Goal: Communication & Community: Answer question/provide support

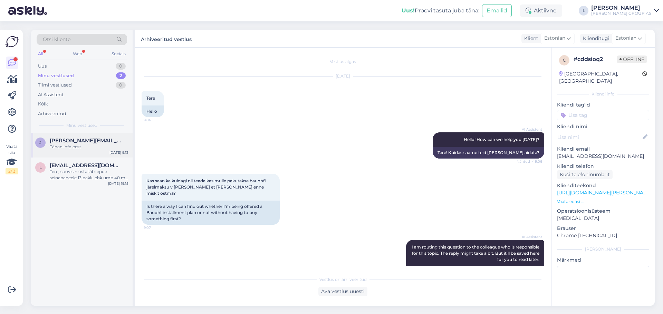
scroll to position [167, 0]
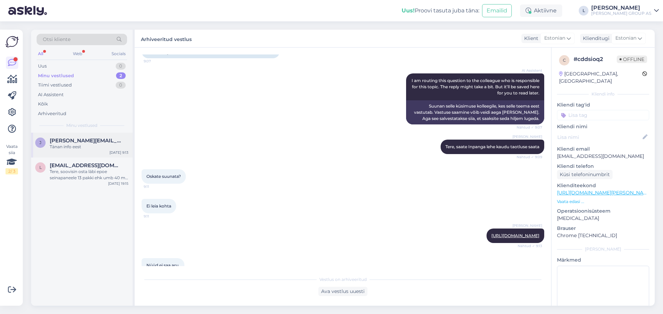
click at [70, 143] on span "[PERSON_NAME][EMAIL_ADDRESS][DOMAIN_NAME]" at bounding box center [86, 141] width 72 height 6
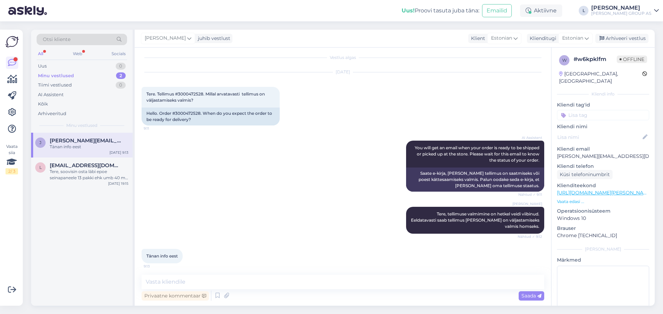
scroll to position [0, 0]
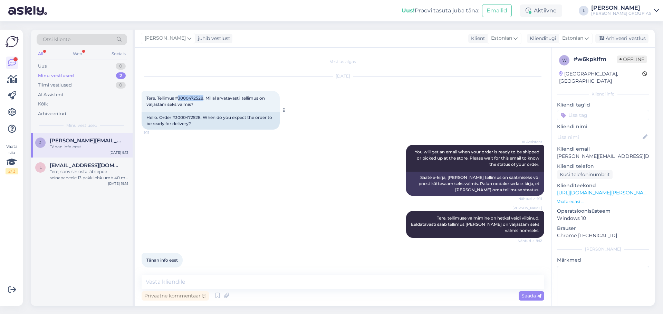
drag, startPoint x: 205, startPoint y: 98, endPoint x: 179, endPoint y: 99, distance: 25.9
click at [179, 99] on span "Tere. Tellimus #3000472528. Millal arvatavasti tellimus on väljastamiseks valmi…" at bounding box center [205, 101] width 119 height 11
copy span "3000472528"
click at [97, 175] on div "Tere, soovisin osta läbi epoe seinapaneele 13 pakki ehk umb 40 m2 tegin ei saan…" at bounding box center [89, 175] width 79 height 12
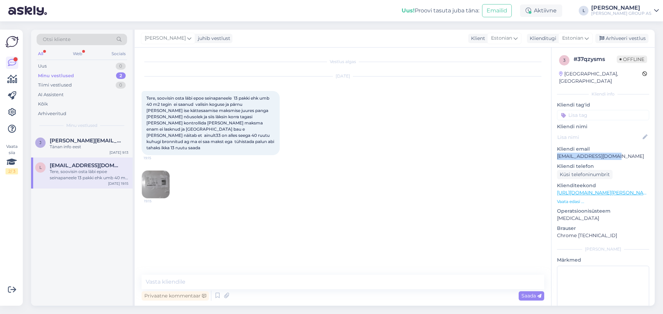
drag, startPoint x: 622, startPoint y: 149, endPoint x: 554, endPoint y: 150, distance: 67.3
click at [554, 150] on div "3 # 37qzysms Offline [GEOGRAPHIC_DATA], [GEOGRAPHIC_DATA] Kliendi info Kliendi …" at bounding box center [602, 193] width 103 height 291
copy p "[EMAIL_ADDRESS][DOMAIN_NAME]"
click at [68, 63] on div "Uus 1" at bounding box center [82, 66] width 90 height 10
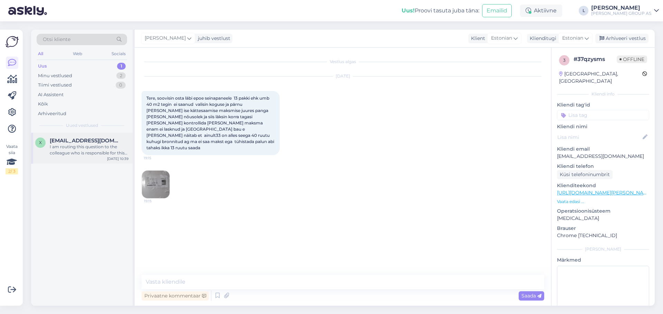
click at [73, 149] on div "I am routing this question to the colleague who is responsible for this topic. …" at bounding box center [89, 150] width 79 height 12
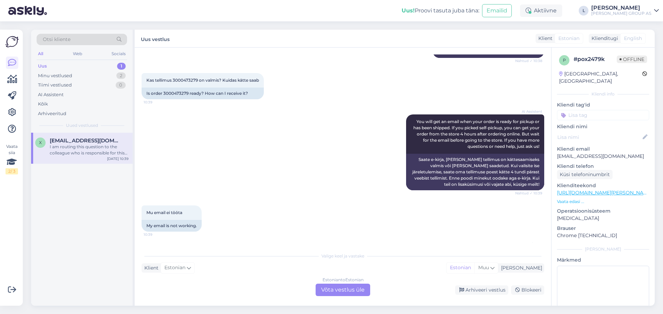
scroll to position [391, 0]
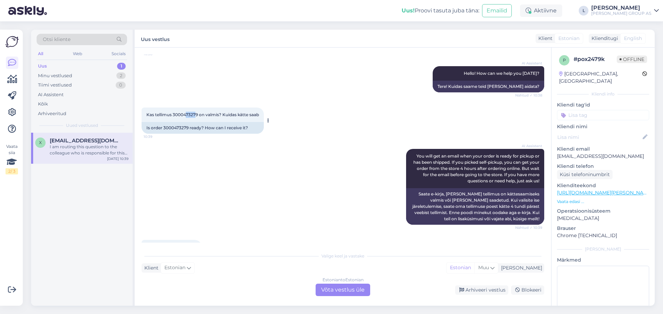
drag, startPoint x: 197, startPoint y: 120, endPoint x: 189, endPoint y: 121, distance: 8.1
click at [185, 117] on span "Kas tellimus 3000473279 on valmis? Kuidas kätte saab" at bounding box center [202, 114] width 113 height 5
drag, startPoint x: 198, startPoint y: 122, endPoint x: 174, endPoint y: 121, distance: 24.2
click at [174, 117] on span "Kas tellimus 3000473279 on valmis? Kuidas kätte saab" at bounding box center [202, 114] width 113 height 5
copy span "3000473279"
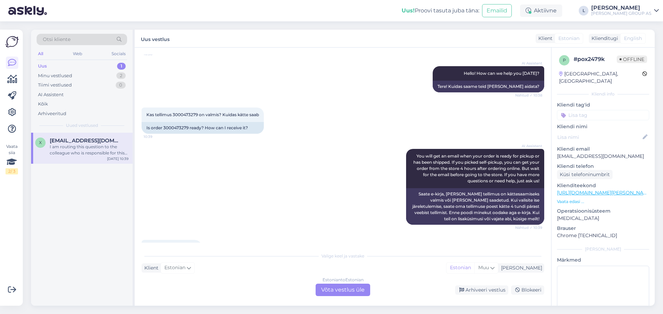
click at [346, 291] on div "Estonian to Estonian Võta vestlus üle" at bounding box center [342, 290] width 55 height 12
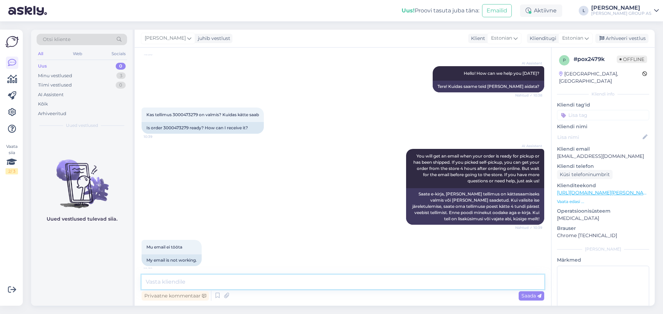
click at [320, 284] on textarea at bounding box center [342, 282] width 402 height 14
click at [282, 283] on textarea "Tere. Tellimus on valmis väljastamiseks Lasnamäe kauplusest" at bounding box center [342, 282] width 402 height 14
type textarea "Tere. Tellimus on valmis väljastamiseks Lasnamäe Bauhofi kauplusest"
click at [529, 300] on div "Saada" at bounding box center [531, 296] width 26 height 9
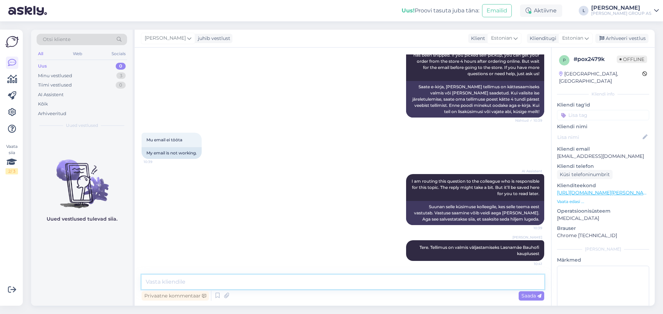
click at [466, 285] on textarea at bounding box center [342, 282] width 402 height 14
type textarea "kätte saab e-[PERSON_NAME] väljastuspunktist"
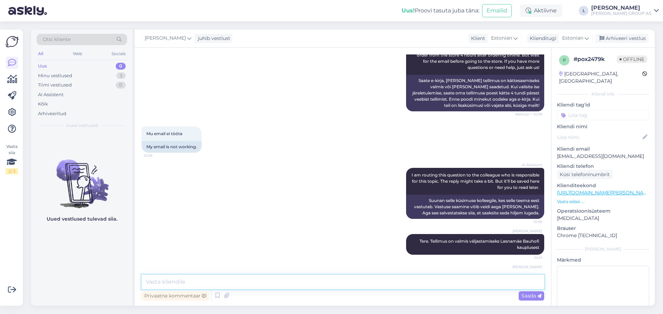
scroll to position [535, 0]
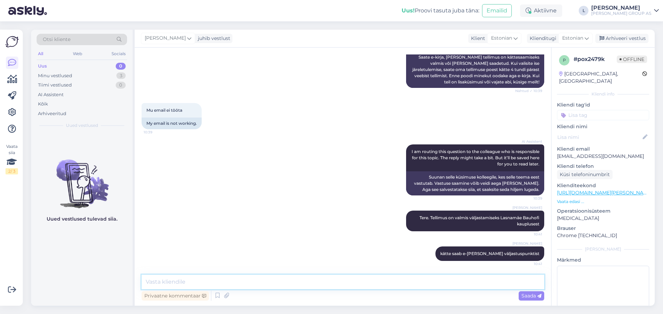
click at [288, 276] on textarea at bounding box center [342, 282] width 402 height 14
paste textarea "[URL][DOMAIN_NAME][PERSON_NAME][PERSON_NAME]"
type textarea "[URL][DOMAIN_NAME][PERSON_NAME][PERSON_NAME]"
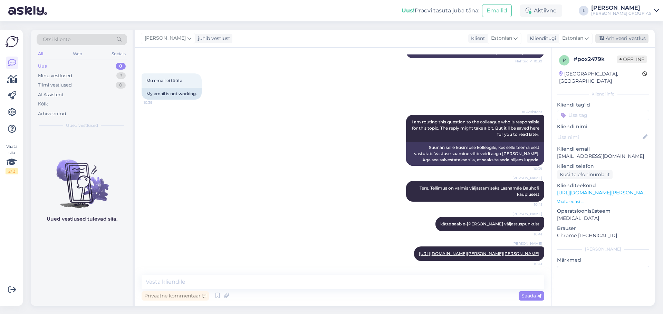
click at [622, 35] on div "Arhiveeri vestlus" at bounding box center [621, 38] width 53 height 9
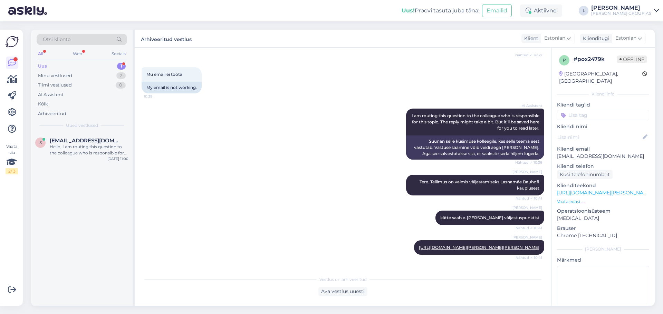
scroll to position [656, 0]
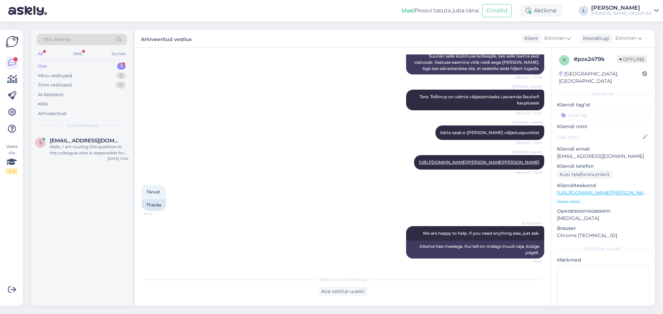
click at [47, 64] on div "Uus" at bounding box center [42, 66] width 9 height 7
click at [85, 139] on span "[EMAIL_ADDRESS][DOMAIN_NAME]" at bounding box center [86, 141] width 72 height 6
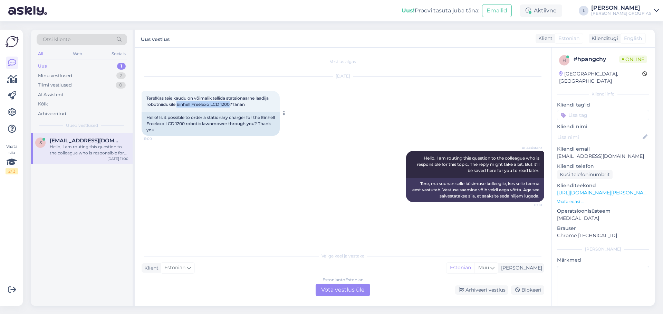
drag, startPoint x: 230, startPoint y: 105, endPoint x: 178, endPoint y: 105, distance: 52.5
click at [177, 106] on span "Tere!Kas teie kaudu on võimalik tellida statsionaarne laadija robotniidukile Ei…" at bounding box center [207, 101] width 123 height 11
copy span "Einhell Freelexo LCD 1200"
click at [338, 290] on div "Estonian to Estonian Võta vestlus üle" at bounding box center [342, 290] width 55 height 12
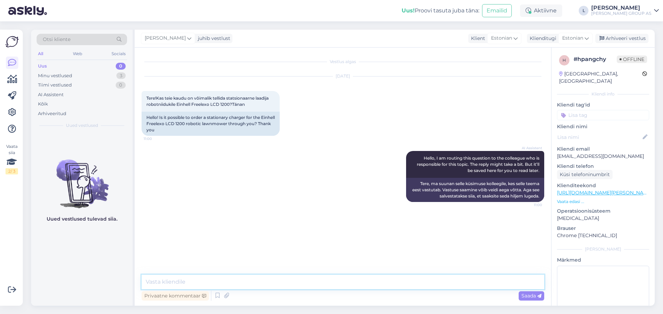
click at [316, 286] on textarea at bounding box center [342, 282] width 402 height 14
type textarea "Tere, ei ole laadijat pakkuda. Soovitame pöörduda [GEOGRAPHIC_DATA]."
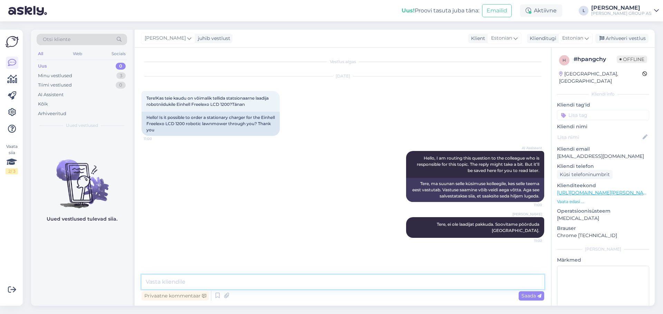
click at [377, 285] on textarea at bounding box center [342, 282] width 402 height 14
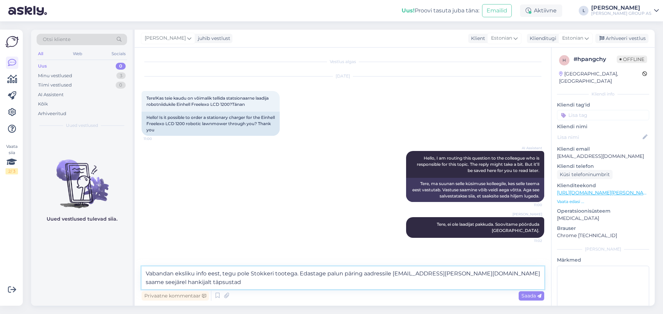
type textarea "Vabandan eksliku info eest, tegu pole Stokkeri tootega. Edastage palun päring a…"
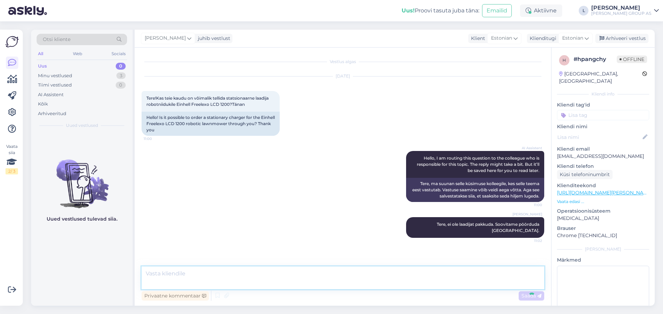
scroll to position [19, 0]
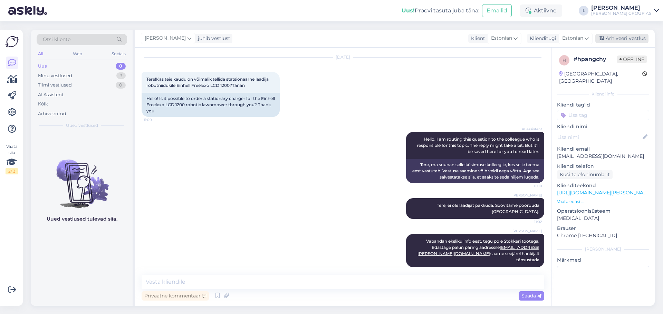
click at [631, 37] on div "Arhiveeri vestlus" at bounding box center [621, 38] width 53 height 9
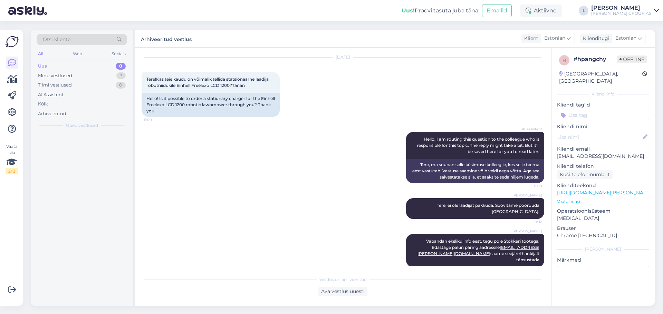
scroll to position [21, 0]
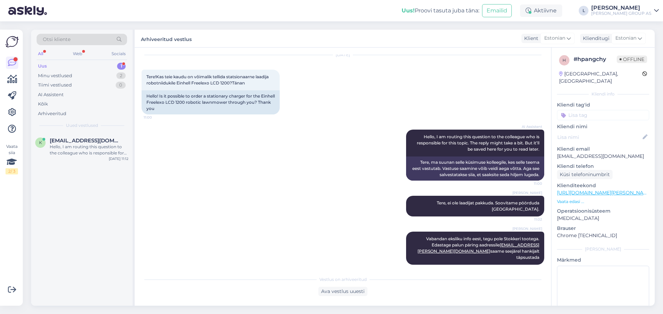
click at [61, 66] on div "Uus 1" at bounding box center [82, 66] width 90 height 10
click at [67, 145] on div "Hello, I am routing this question to the colleague who is responsible for this …" at bounding box center [89, 150] width 79 height 12
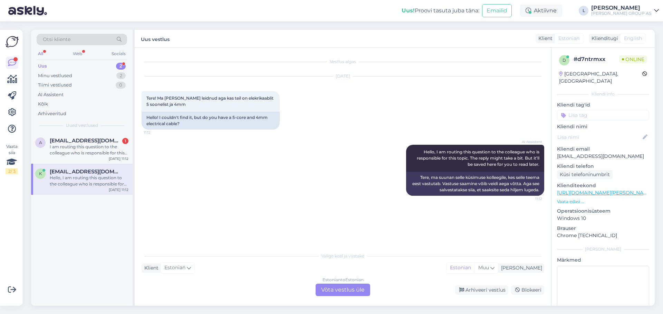
click at [331, 288] on div "Estonian to Estonian Võta vestlus üle" at bounding box center [342, 290] width 55 height 12
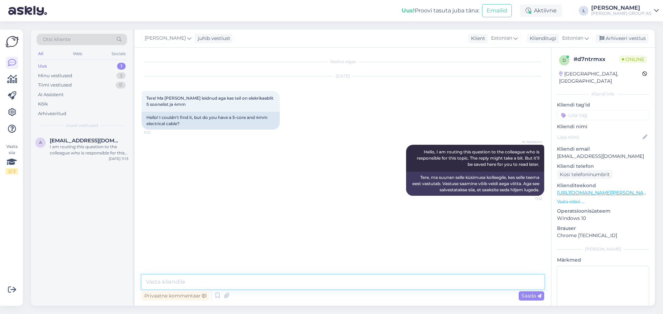
click at [301, 280] on textarea at bounding box center [342, 282] width 402 height 14
type textarea "Tere, ei ole kahjuks pakkuda"
drag, startPoint x: 70, startPoint y: 64, endPoint x: 61, endPoint y: 71, distance: 11.5
click at [70, 64] on div "Uus 1" at bounding box center [82, 66] width 90 height 10
click at [71, 65] on div "Uus 1" at bounding box center [82, 66] width 90 height 10
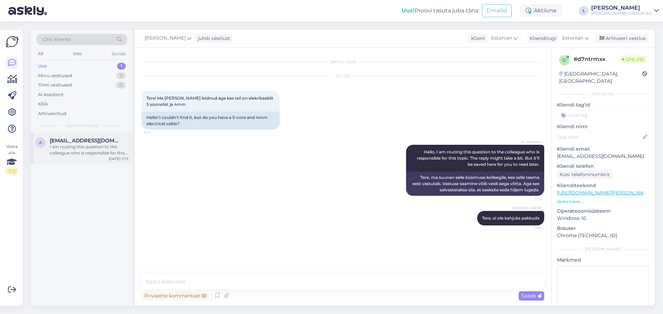
click at [84, 145] on div "I am routing this question to the colleague who is responsible for this topic. …" at bounding box center [89, 150] width 79 height 12
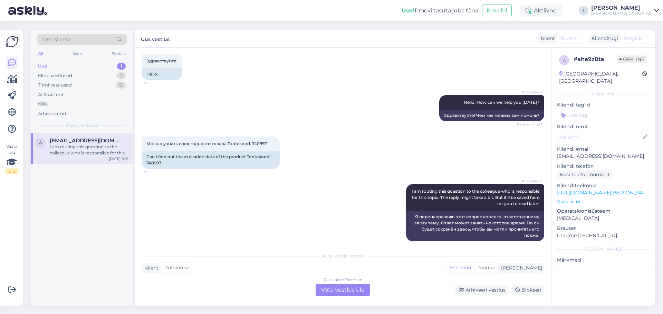
click at [344, 288] on div "Russian to Estonian Võta vestlus üle" at bounding box center [342, 290] width 55 height 12
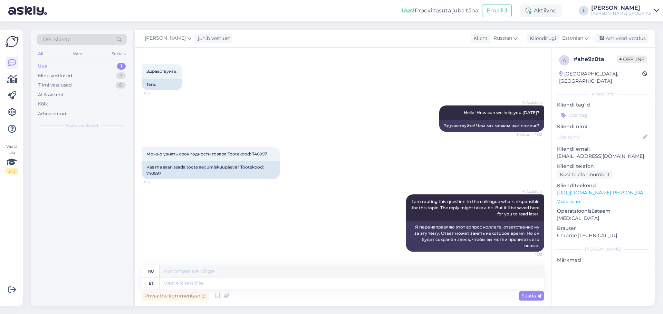
scroll to position [865, 0]
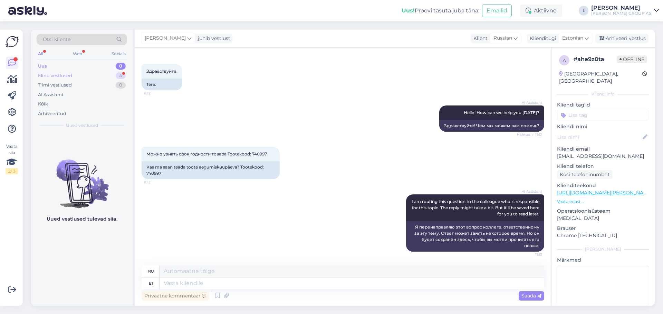
click at [64, 77] on div "Minu vestlused" at bounding box center [55, 75] width 34 height 7
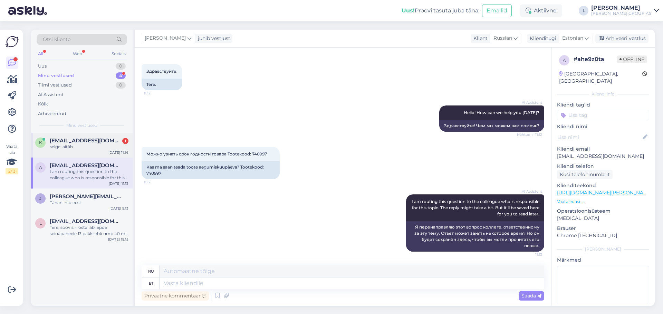
click at [84, 146] on div "selge. aitäh" at bounding box center [89, 147] width 79 height 6
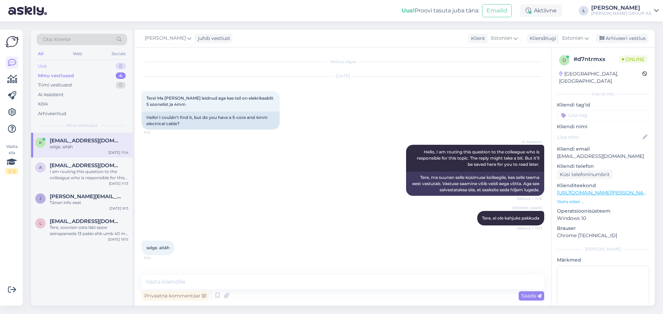
click at [70, 64] on div "Uus 0" at bounding box center [82, 66] width 90 height 10
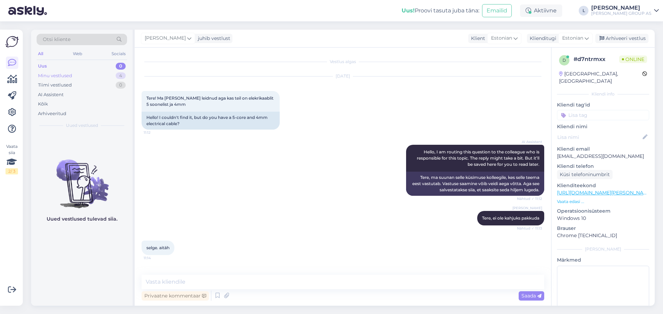
click at [67, 75] on div "Minu vestlused" at bounding box center [55, 75] width 34 height 7
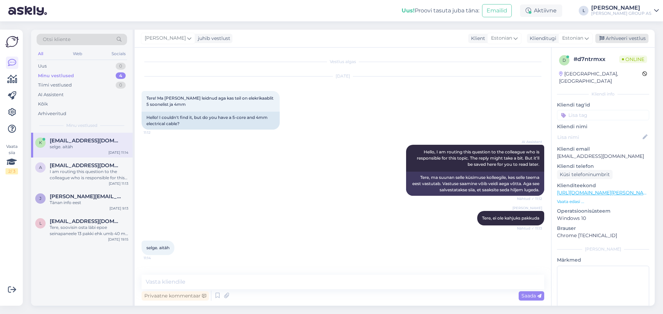
click at [622, 39] on div "Arhiveeri vestlus" at bounding box center [621, 38] width 53 height 9
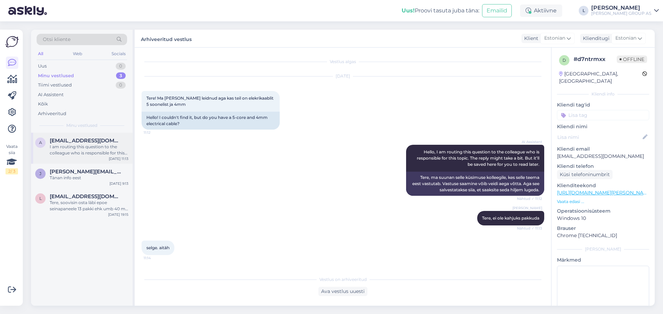
click at [74, 150] on div "I am routing this question to the colleague who is responsible for this topic. …" at bounding box center [89, 150] width 79 height 12
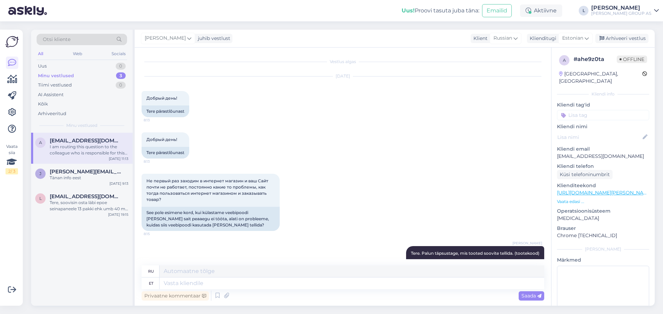
scroll to position [865, 0]
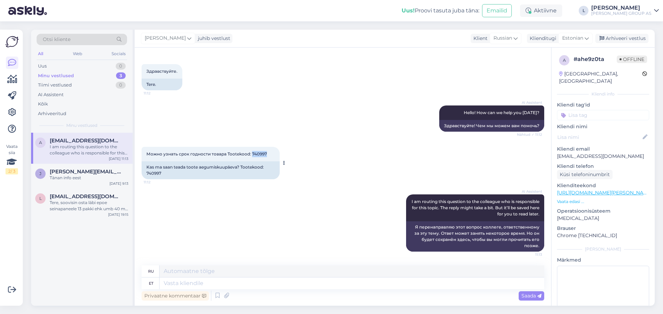
drag, startPoint x: 269, startPoint y: 153, endPoint x: 251, endPoint y: 154, distance: 17.6
click at [251, 154] on div "Можно узнать срок годности товара Tootekood: 740997 11:12" at bounding box center [210, 154] width 138 height 14
copy span "740997"
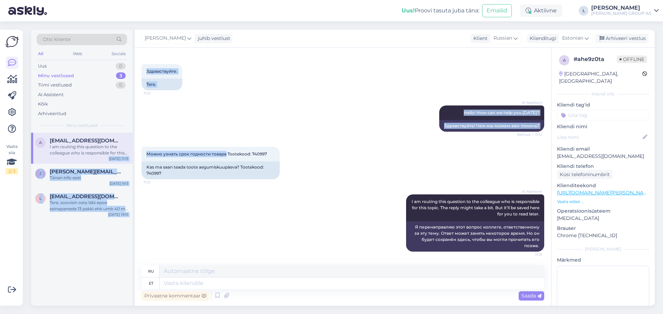
drag, startPoint x: 226, startPoint y: 155, endPoint x: 134, endPoint y: 152, distance: 92.9
click at [134, 152] on div "Otsi kliente All Web Socials Uus 0 Minu vestlused 3 Tiimi vestlused 0 AI Assist…" at bounding box center [342, 168] width 623 height 276
click at [190, 155] on span "Можно узнать срок годности товара Tootekood: 740997" at bounding box center [206, 154] width 120 height 5
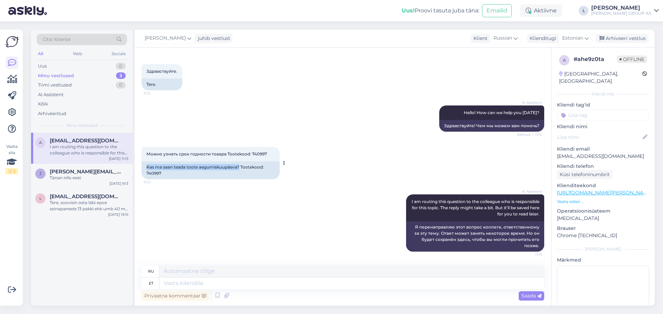
drag, startPoint x: 239, startPoint y: 166, endPoint x: 143, endPoint y: 163, distance: 96.0
click at [143, 163] on div "Kas ma saan teada toote aegumiskuupäeva? Tootekood: 740997" at bounding box center [210, 171] width 138 height 18
copy div "Kas ma saan teada toote aegumiskuupäeva?"
click at [231, 285] on textarea at bounding box center [351, 284] width 384 height 12
paste textarea "Säilivuskuupäeva ("best before" või "use by" märgistus) konkreetse Brit Care Ur…"
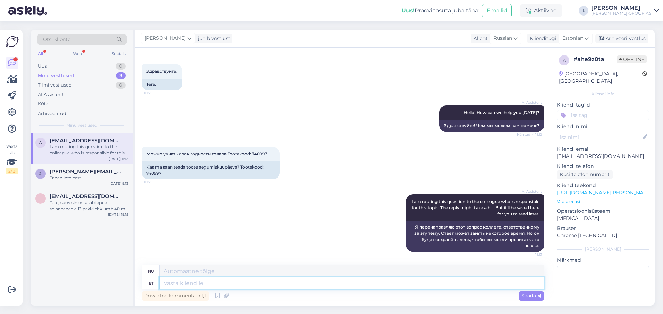
type textarea "Säilivuskuupäeva ("best before" või "use by" märgistus) konkreetse Brit Care Ur…"
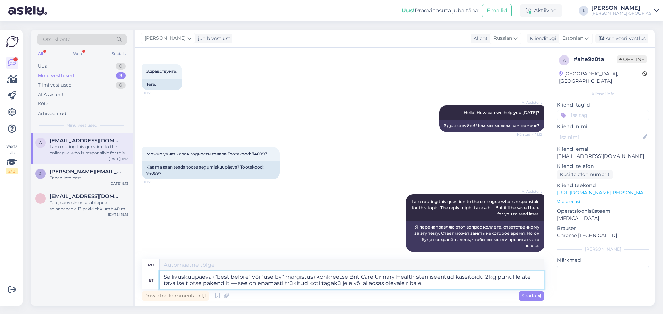
type textarea "Срок годности (с пометкой «годен до») конкретного корма для стерилизованных кош…"
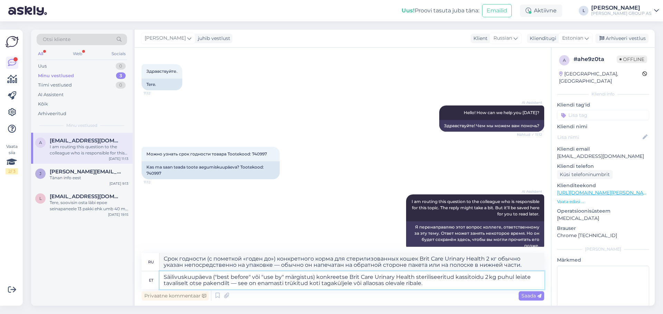
drag, startPoint x: 512, startPoint y: 277, endPoint x: 212, endPoint y: 276, distance: 300.2
click at [212, 276] on textarea "Säilivuskuupäeva ("best before" või "use by" märgistus) konkreetse Brit Care Ur…" at bounding box center [351, 281] width 384 height 18
type textarea "Säilivuskuupäeva leiate tavaliselt otse pakendilt — see on enamasti trükitud ko…"
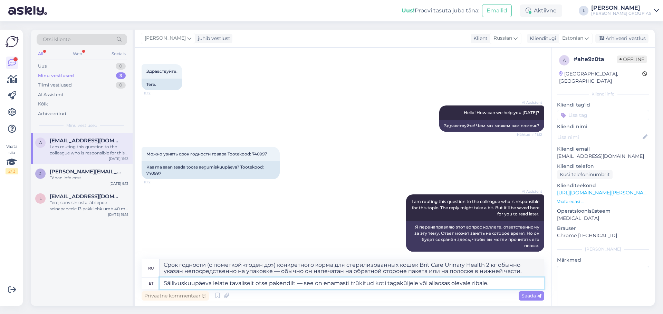
type textarea "Обычно дату годности можно найти прямо на упаковке — обычно она напечатана на з…"
type textarea "Säilivuskuupäeva leiate tavaliselt otse pakendilt — see on enamasti trükitud ko…"
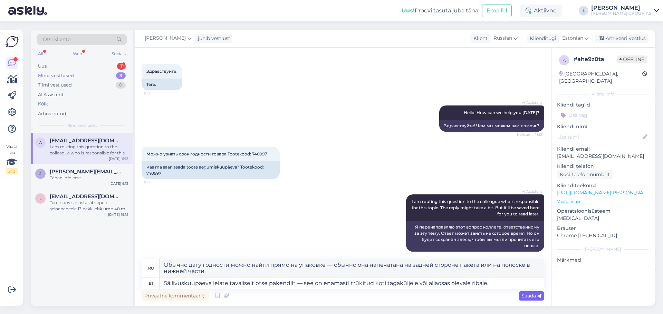
click at [525, 296] on span "Saada" at bounding box center [531, 296] width 20 height 6
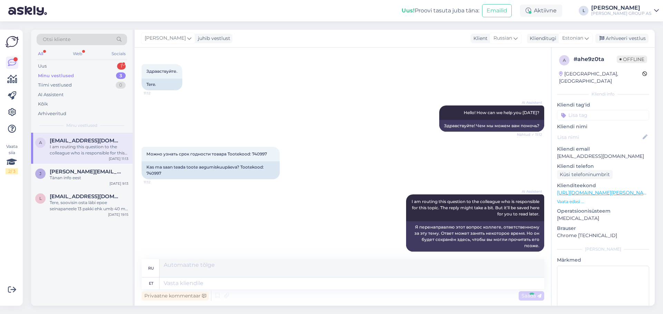
scroll to position [925, 0]
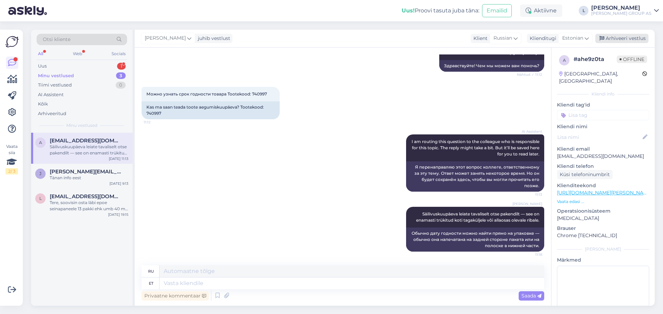
click at [623, 39] on div "Arhiveeri vestlus" at bounding box center [621, 38] width 53 height 9
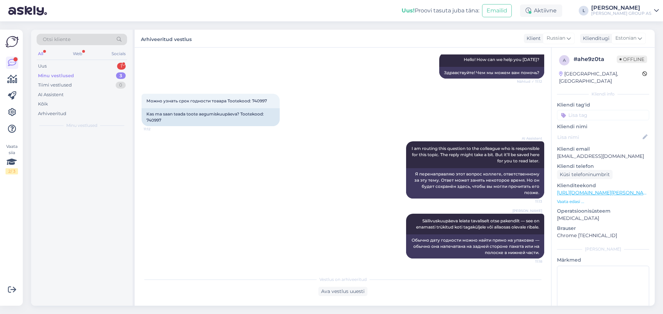
scroll to position [918, 0]
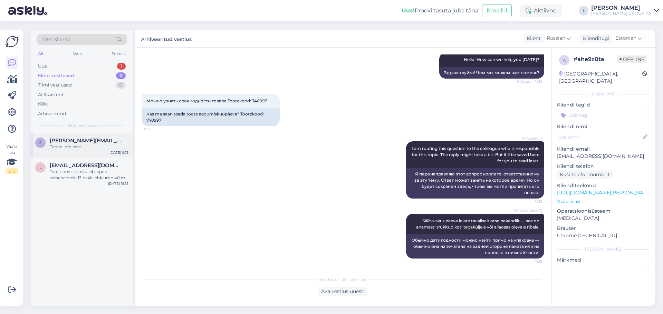
click at [84, 145] on div "Tänan info eest" at bounding box center [89, 147] width 79 height 6
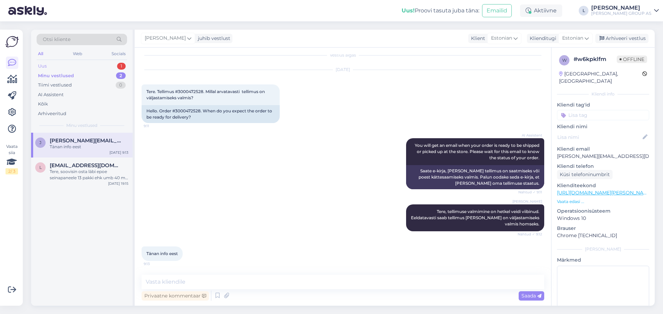
click at [63, 65] on div "Uus 1" at bounding box center [82, 66] width 90 height 10
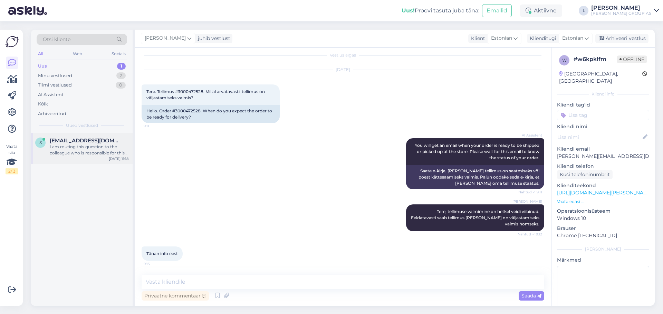
click at [81, 140] on span "[EMAIL_ADDRESS][DOMAIN_NAME]" at bounding box center [86, 141] width 72 height 6
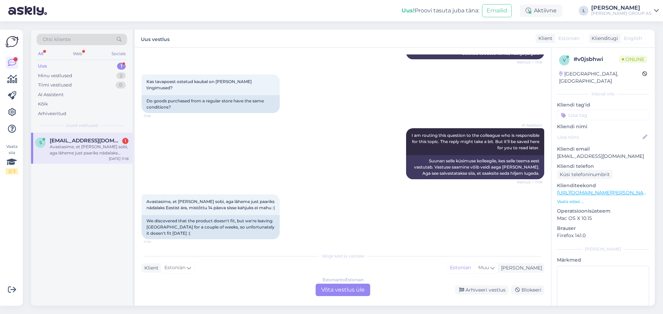
scroll to position [234, 0]
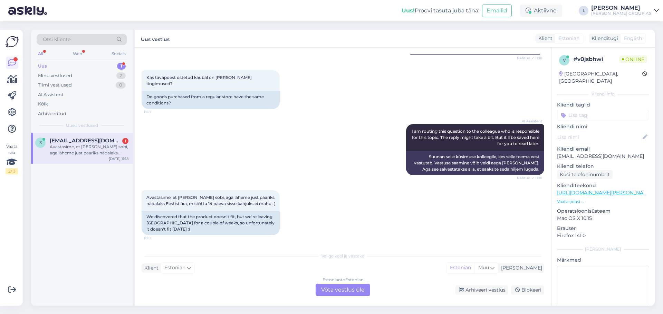
click at [355, 288] on div "Estonian to Estonian Võta vestlus üle" at bounding box center [342, 290] width 55 height 12
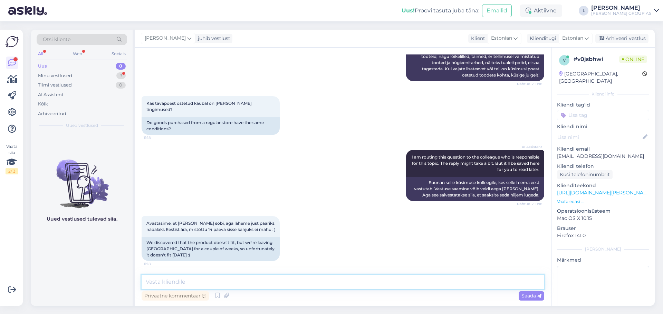
click at [180, 283] on textarea at bounding box center [342, 282] width 402 height 14
paste textarea "kaupluses kohapeal ostetud kaubale ei laiene 14-päevane tagastusõigus,"
type textarea "Tere, kaupluses kohapeal ostetud kaubale ei laiene 14-päevane tagastusõigus"
click at [538, 296] on icon at bounding box center [539, 296] width 4 height 4
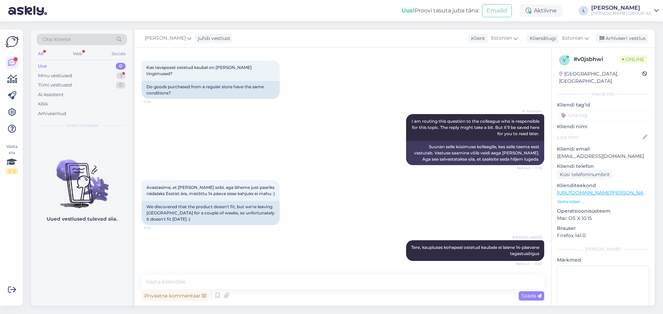
scroll to position [274, 0]
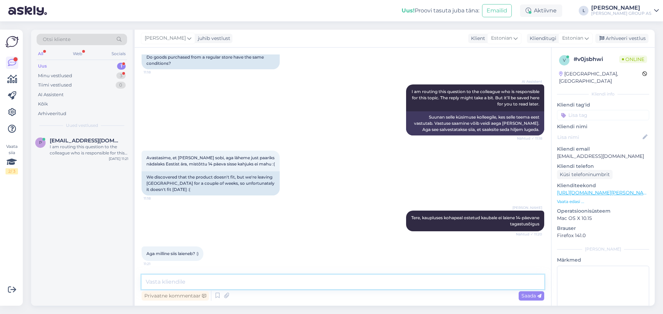
click at [251, 284] on textarea at bounding box center [342, 282] width 402 height 14
type textarea "e-poest ostetud kaupadele"
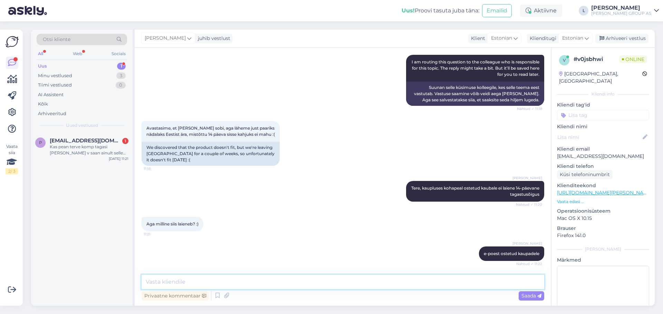
scroll to position [339, 0]
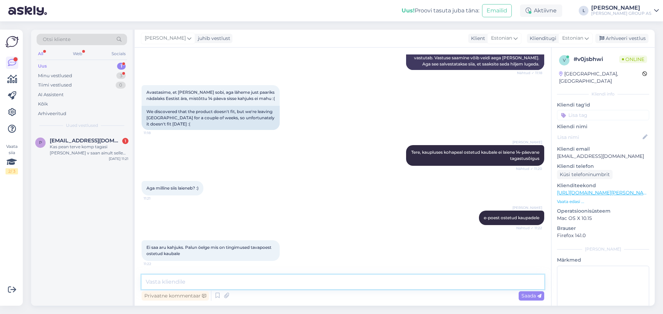
click at [183, 285] on textarea at bounding box center [342, 282] width 402 height 14
paste textarea "[URL][DOMAIN_NAME][PERSON_NAME]."
type textarea "[URL][DOMAIN_NAME][PERSON_NAME]."
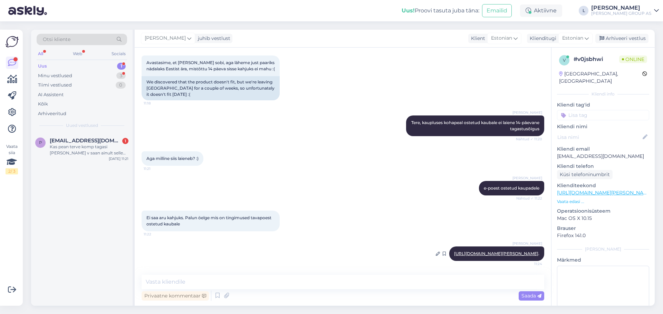
click at [476, 251] on link "[URL][DOMAIN_NAME][PERSON_NAME]" at bounding box center [496, 253] width 84 height 5
click at [454, 251] on link "[URL][DOMAIN_NAME][PERSON_NAME]" at bounding box center [496, 253] width 84 height 5
click at [68, 148] on div "Nii" at bounding box center [89, 147] width 79 height 6
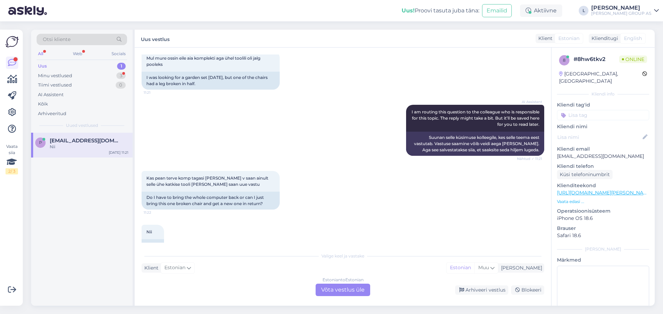
scroll to position [139, 0]
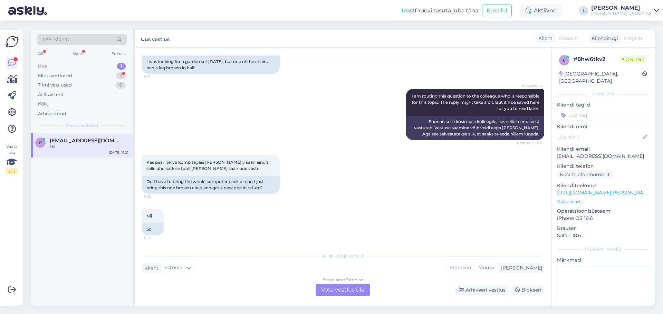
click at [354, 289] on div "Estonian to Estonian Võta vestlus üle" at bounding box center [342, 290] width 55 height 12
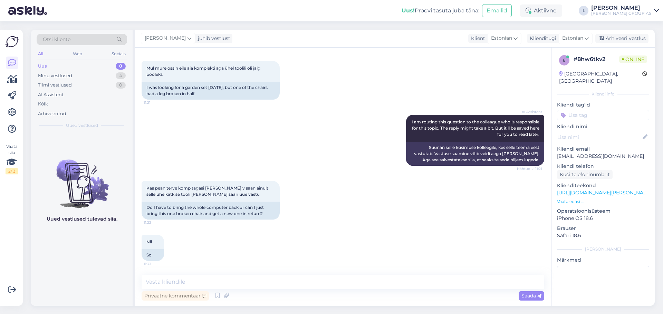
click at [254, 291] on div "Privaatne kommentaar Saada" at bounding box center [342, 296] width 402 height 13
click at [258, 283] on textarea at bounding box center [342, 282] width 402 height 14
type textarea "Tere, mis liinas oli ost tehtud?"
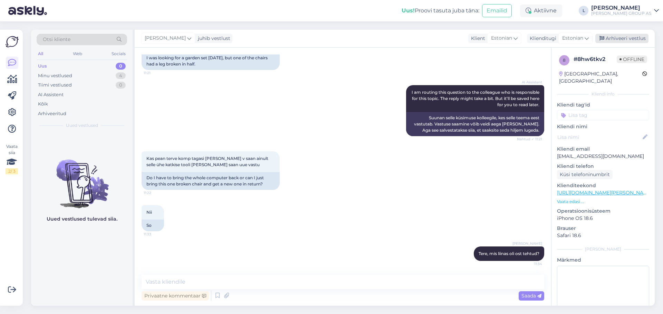
click at [607, 39] on div "Arhiveeri vestlus" at bounding box center [621, 38] width 53 height 9
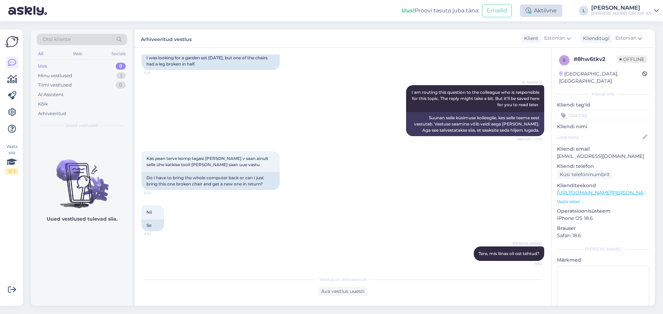
click at [562, 12] on div "Aktiivne" at bounding box center [541, 10] width 42 height 12
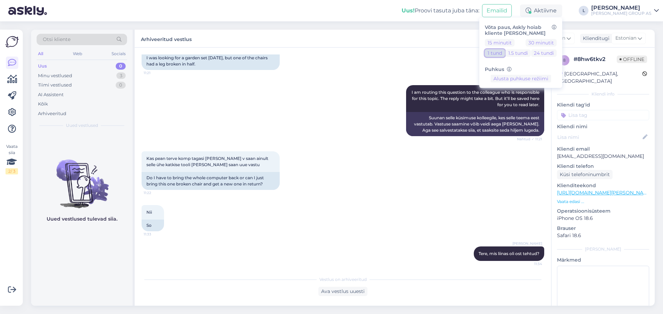
click at [505, 54] on button "1 tund" at bounding box center [495, 53] width 20 height 8
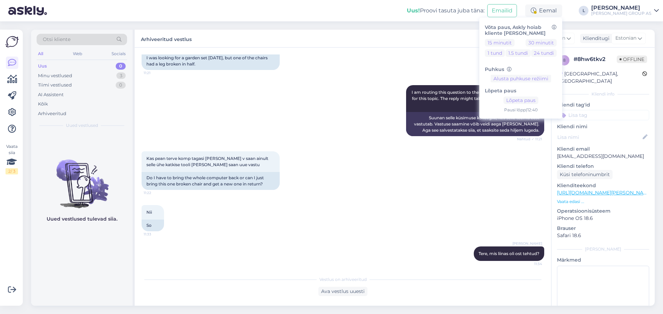
click at [455, 204] on div "Nii 11:33 So" at bounding box center [342, 218] width 402 height 41
